Goal: Information Seeking & Learning: Learn about a topic

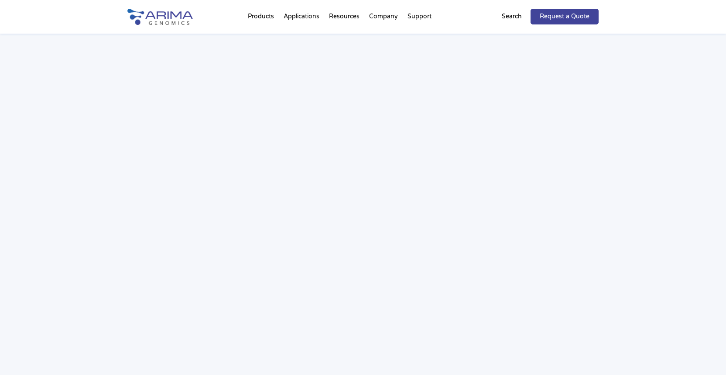
scroll to position [1273, 0]
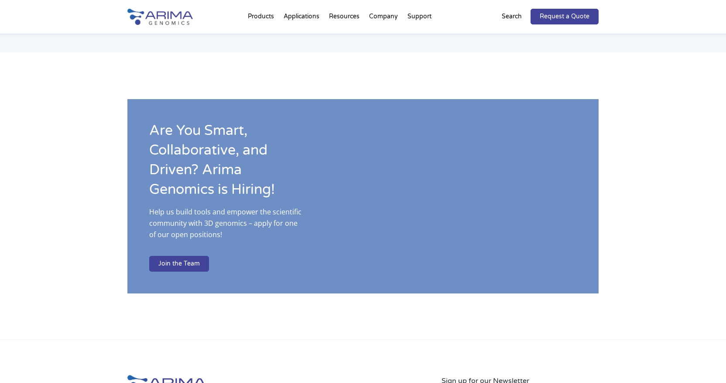
scroll to position [1557, 0]
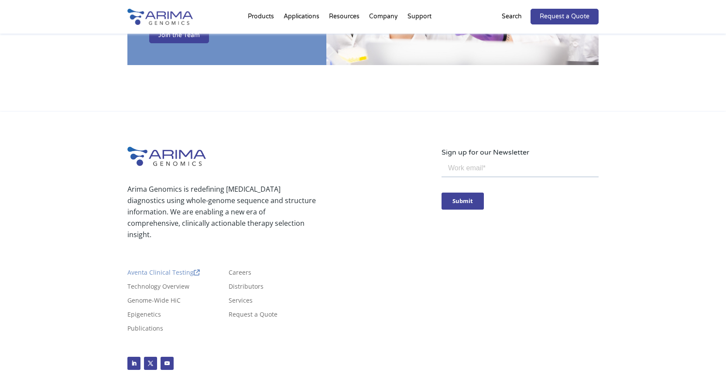
click at [161, 269] on link "Aventa Clinical Testing" at bounding box center [163, 274] width 72 height 10
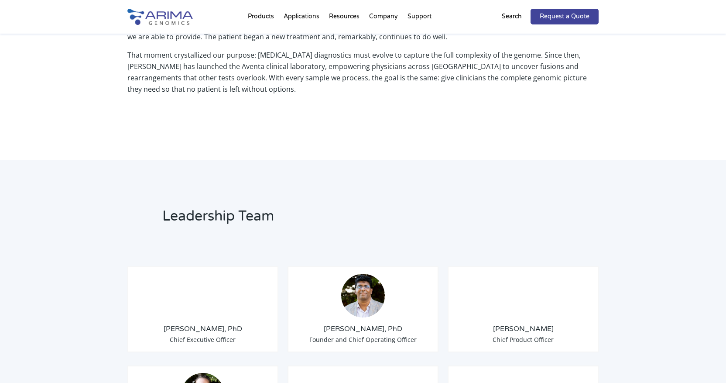
scroll to position [499, 0]
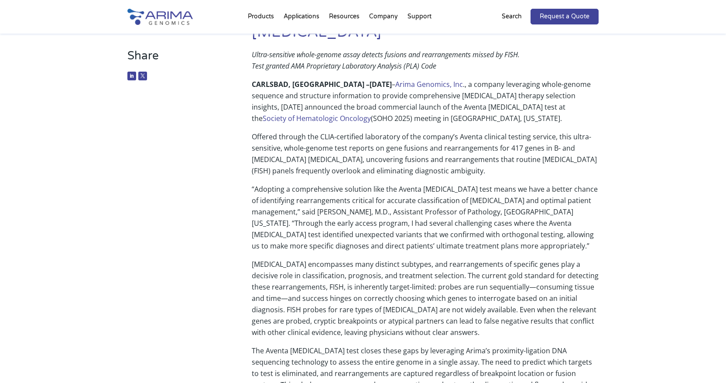
scroll to position [150, 0]
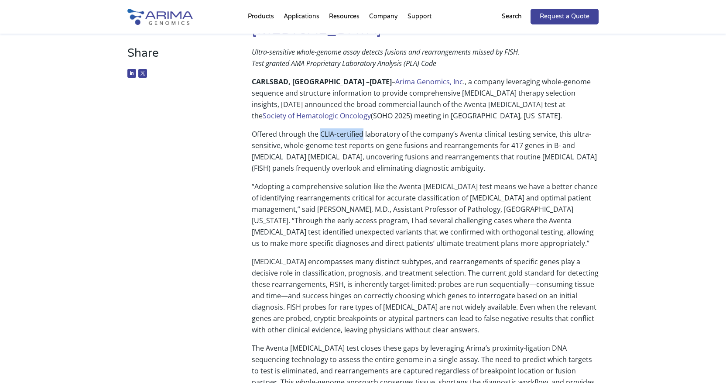
drag, startPoint x: 319, startPoint y: 113, endPoint x: 363, endPoint y: 113, distance: 43.6
click at [363, 128] on p "Offered through the CLIA-certified laboratory of the company’s Aventa clinical …" at bounding box center [425, 154] width 347 height 52
copy p "CLIA-certified"
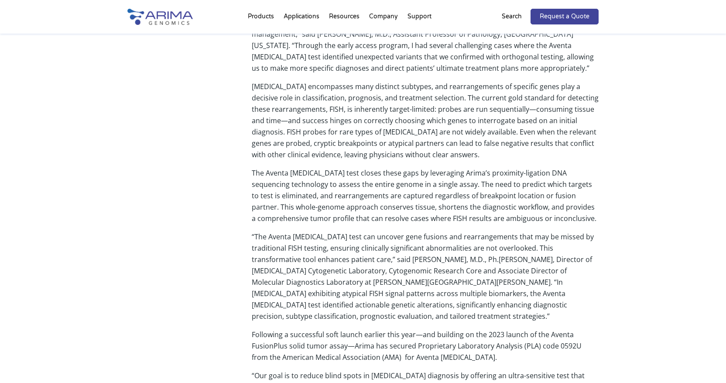
scroll to position [324, 0]
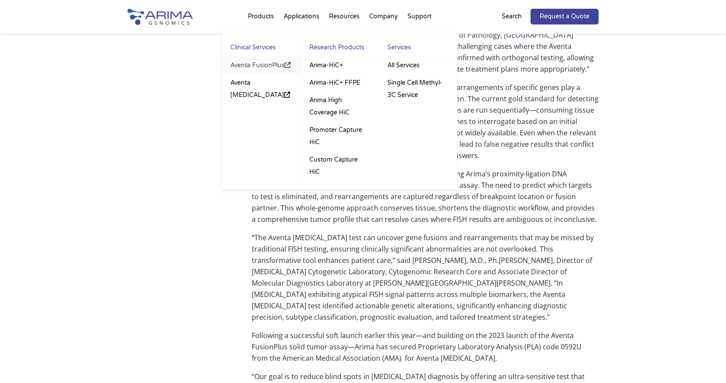
click at [248, 63] on link "Aventa FusionPlus" at bounding box center [261, 65] width 79 height 17
